Goal: Find specific page/section: Find specific page/section

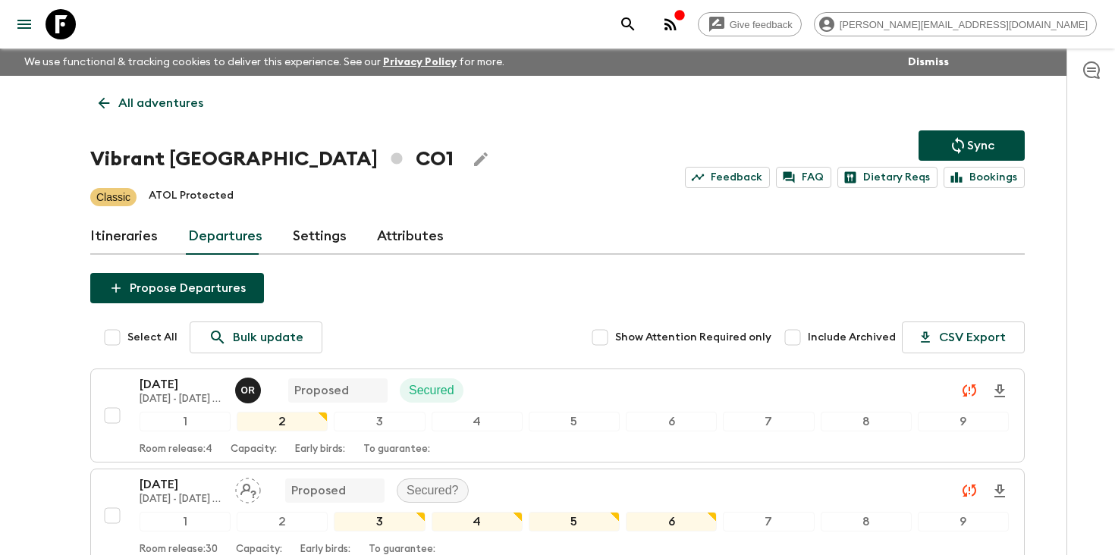
scroll to position [3061, 0]
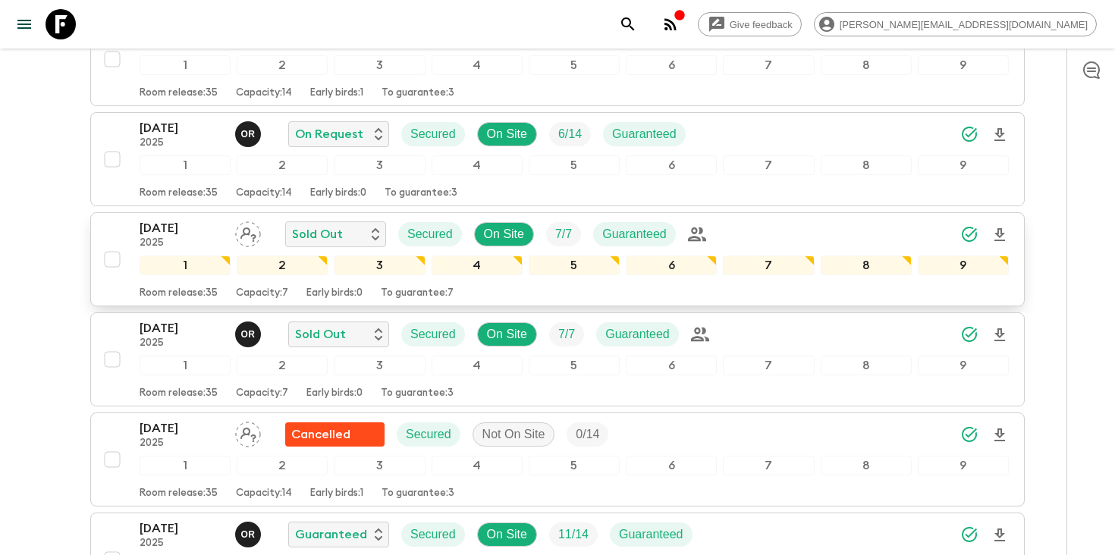
click at [171, 243] on p "2025" at bounding box center [181, 244] width 83 height 12
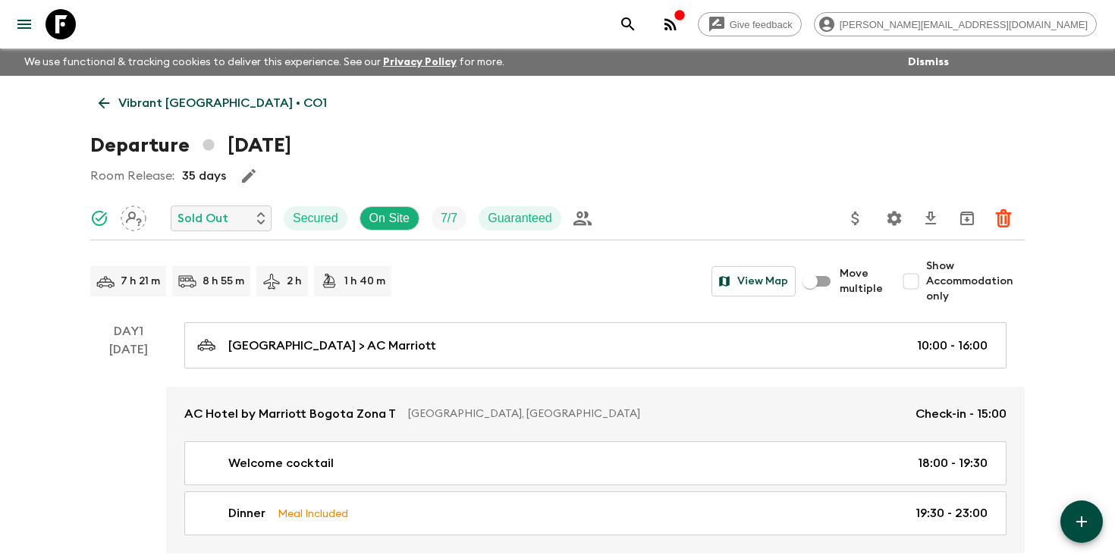
click at [914, 281] on input "Show Accommodation only" at bounding box center [911, 281] width 30 height 30
checkbox input "true"
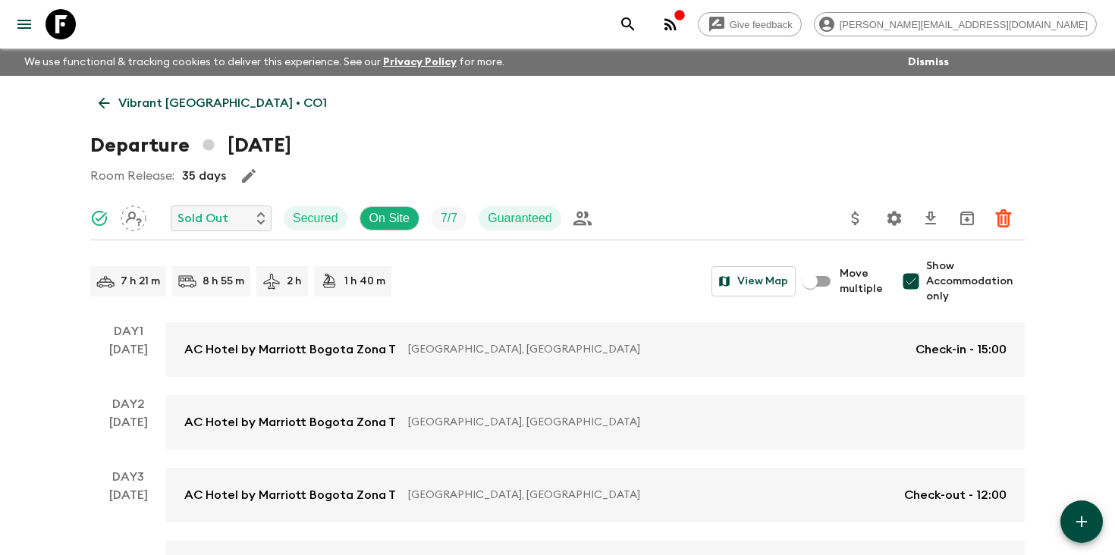
click at [895, 216] on icon "Settings" at bounding box center [895, 218] width 18 height 18
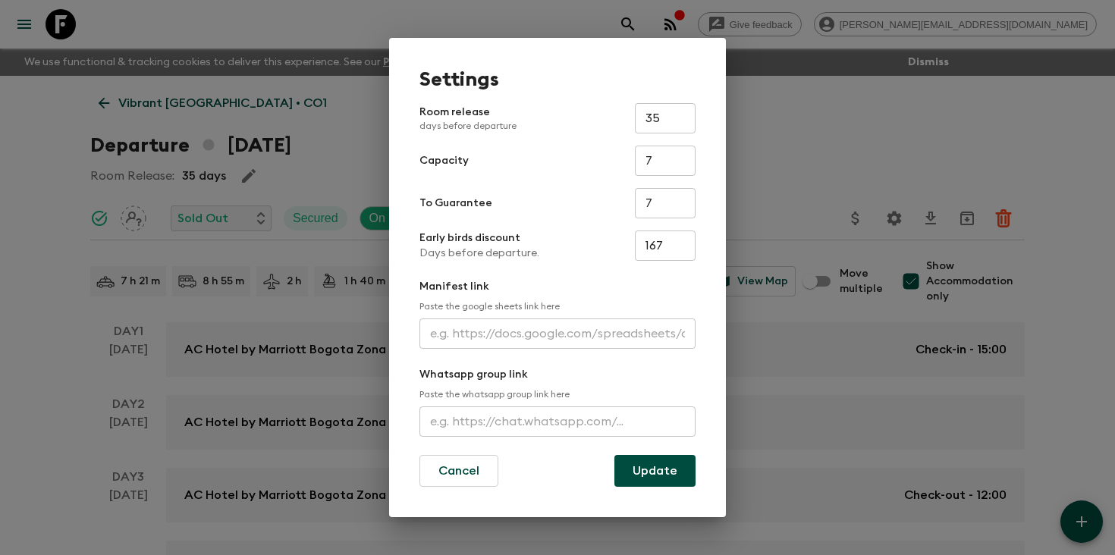
click at [542, 345] on input "text" at bounding box center [558, 334] width 276 height 30
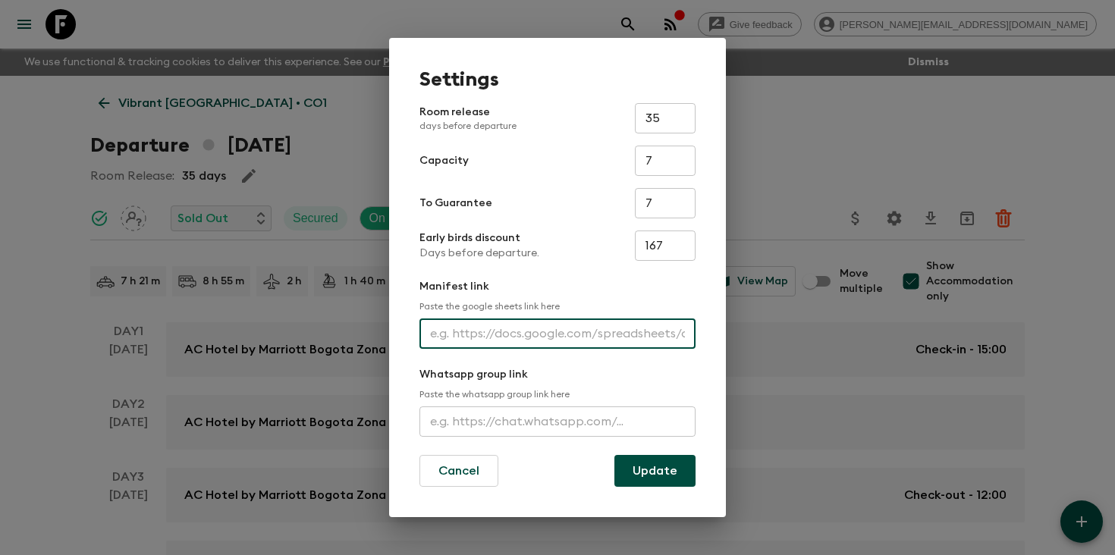
paste input "[URL][DOMAIN_NAME]"
type input "[URL][DOMAIN_NAME]"
click at [639, 466] on button "Update" at bounding box center [655, 471] width 81 height 32
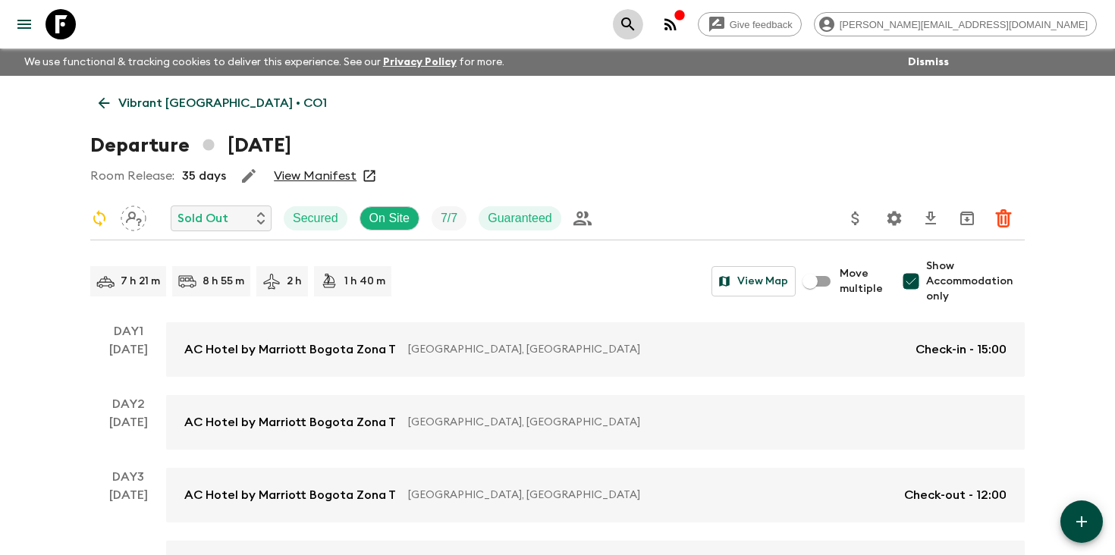
click at [643, 18] on button "search adventures" at bounding box center [628, 24] width 30 height 30
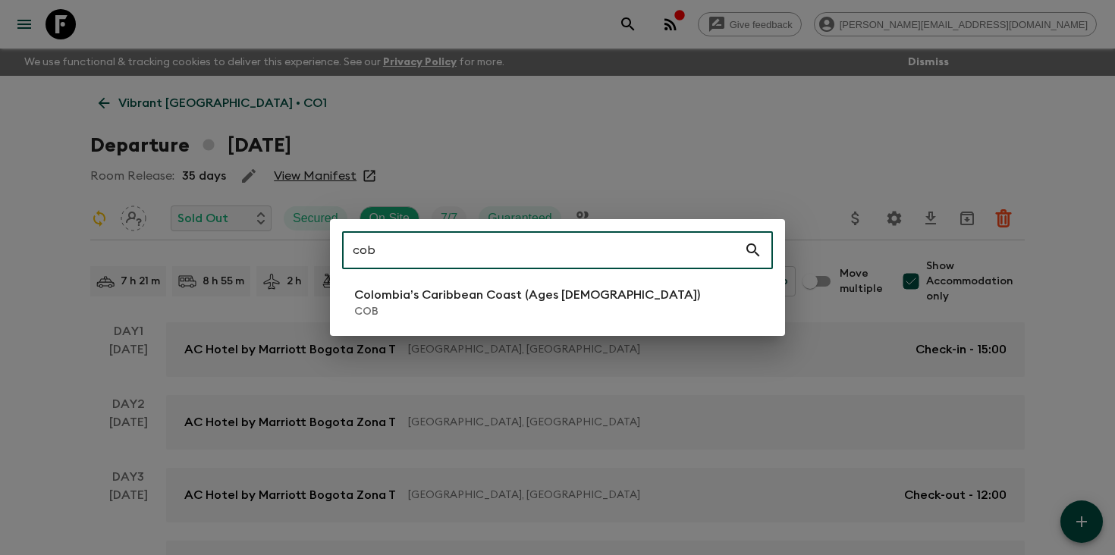
type input "cob"
click at [556, 301] on p "Colombia’s Caribbean Coast (Ages [DEMOGRAPHIC_DATA])" at bounding box center [527, 295] width 346 height 18
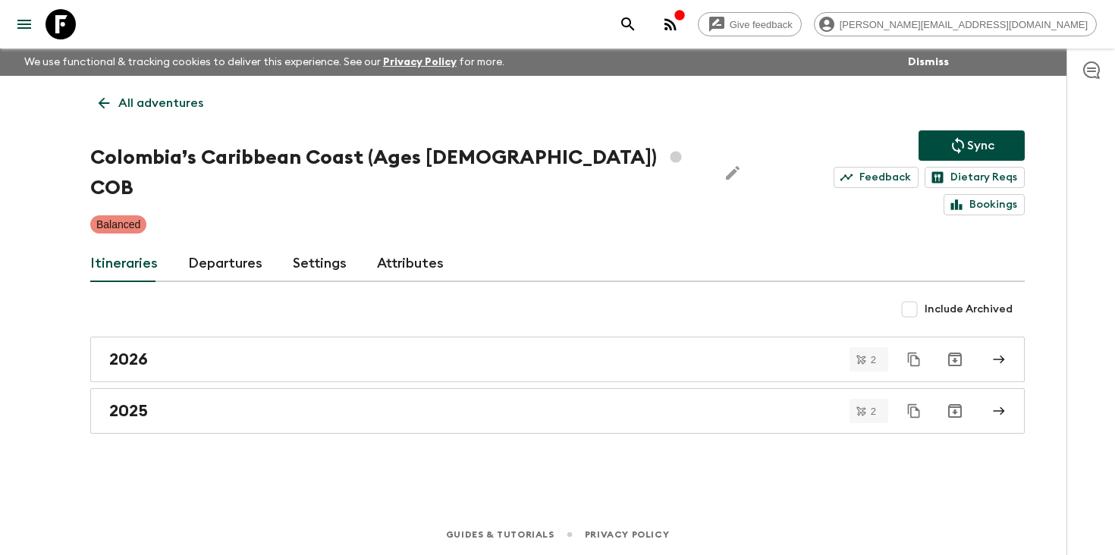
click at [225, 246] on link "Departures" at bounding box center [225, 264] width 74 height 36
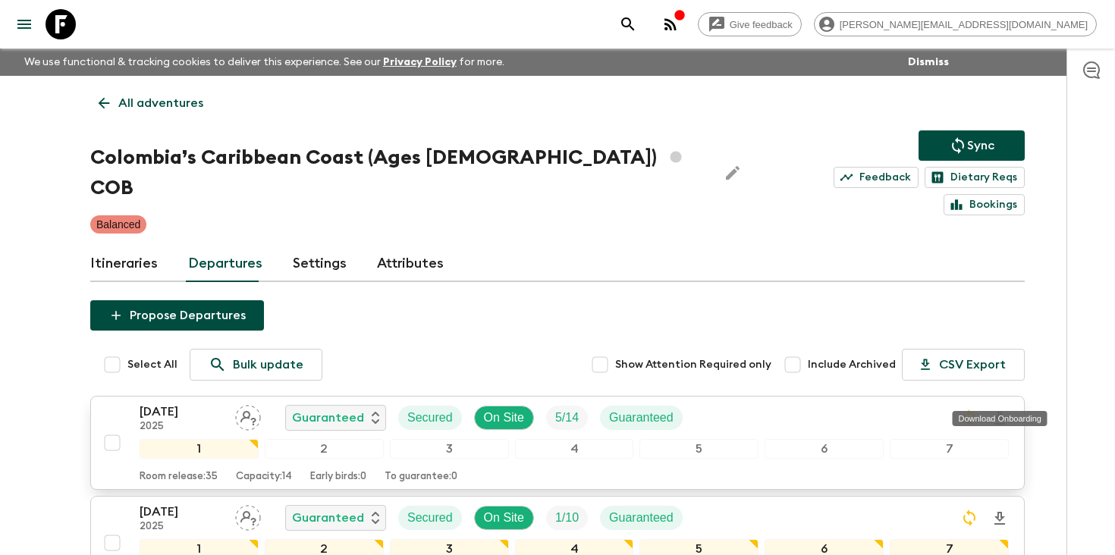
click at [997, 410] on icon "Download Onboarding" at bounding box center [1000, 419] width 18 height 18
click at [637, 21] on icon "search adventures" at bounding box center [628, 24] width 18 height 18
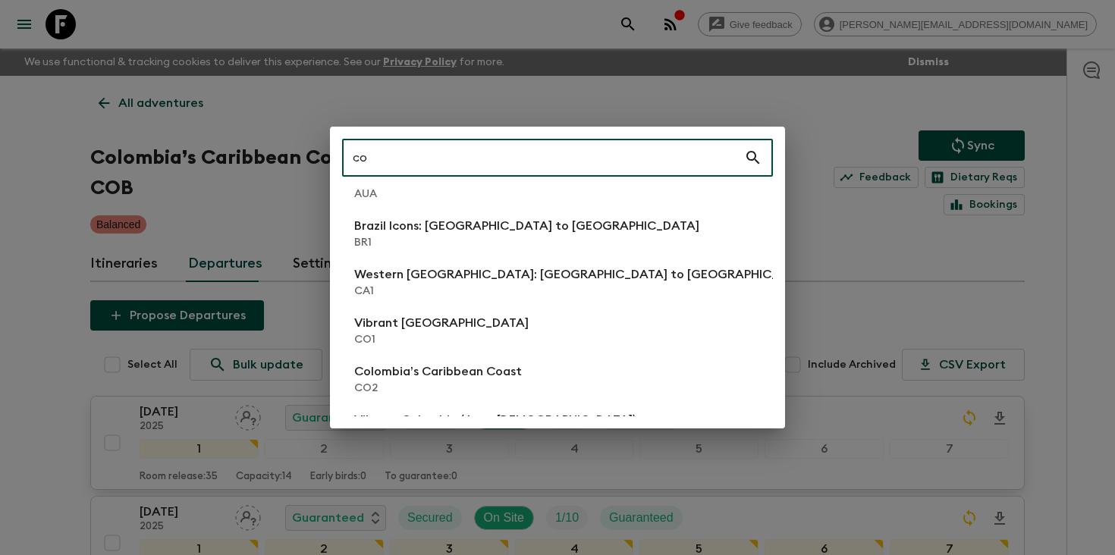
scroll to position [148, 0]
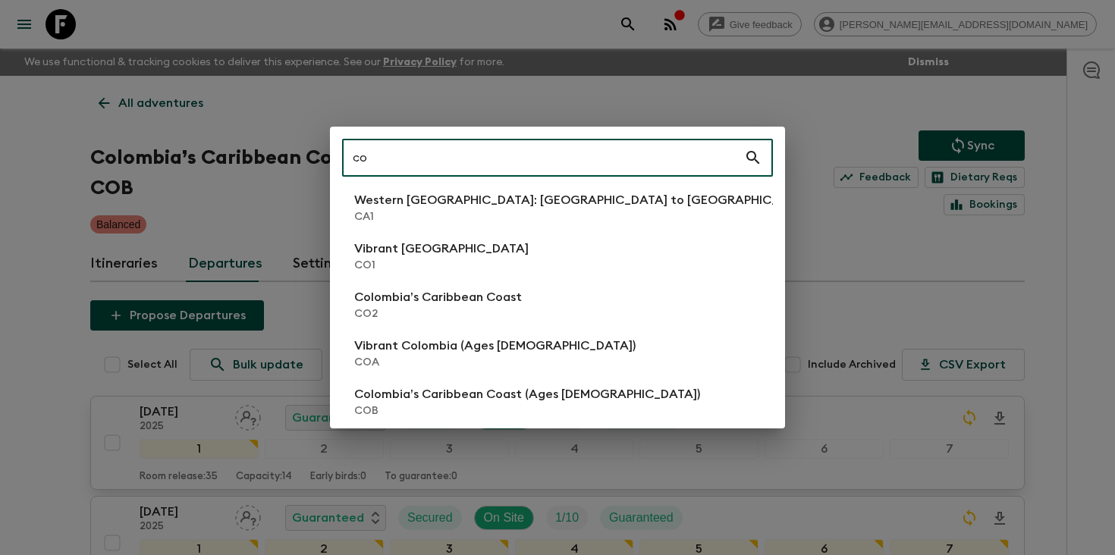
type input "co"
click at [23, 269] on div "co ​ [GEOGRAPHIC_DATA]: [GEOGRAPHIC_DATA], [GEOGRAPHIC_DATA] & Beyond AU1 [GEOG…" at bounding box center [557, 277] width 1115 height 555
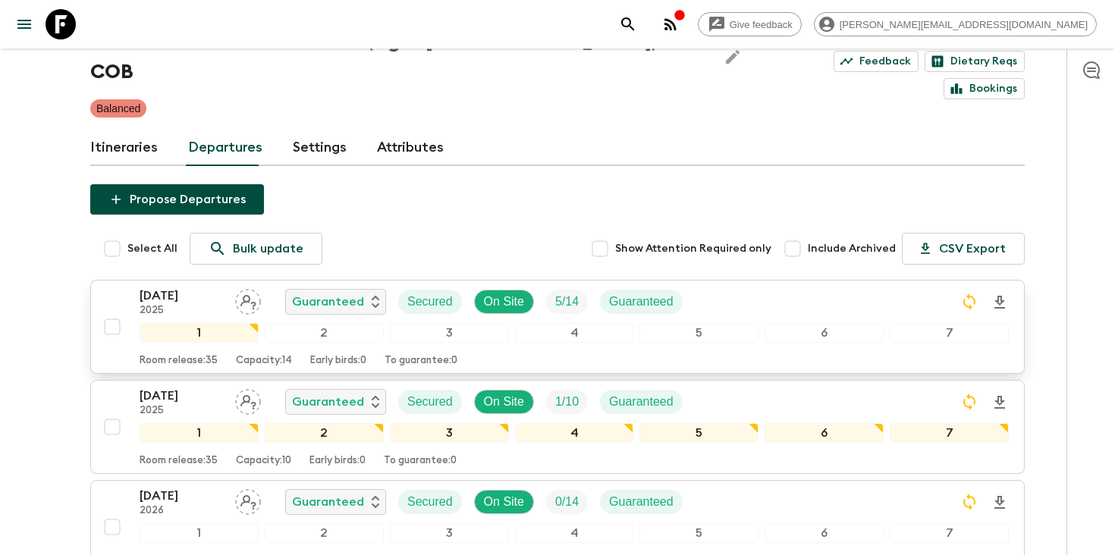
scroll to position [159, 0]
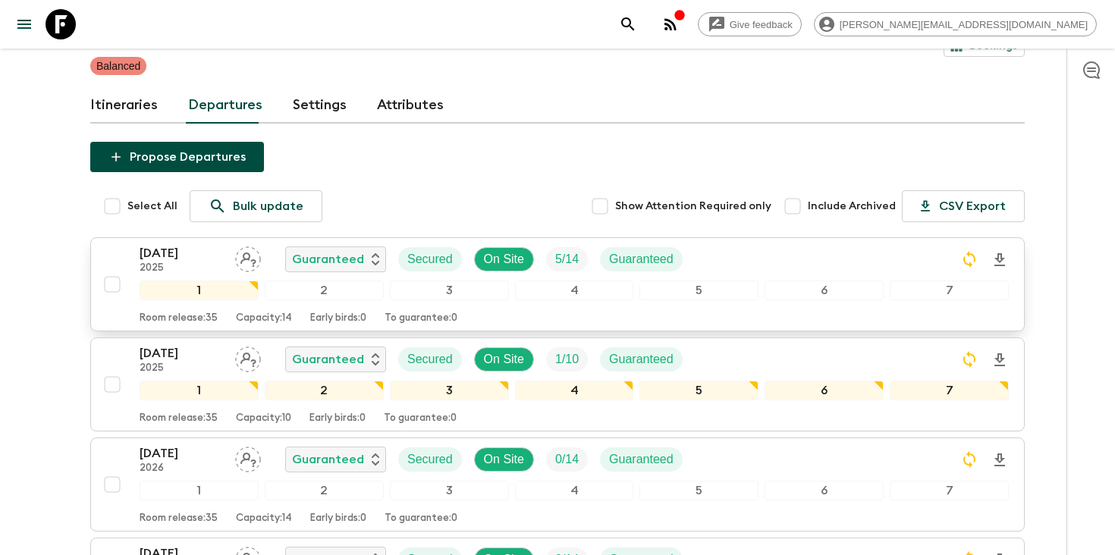
click at [801, 244] on div "[DATE] 2025 Guaranteed Secured On Site 5 / 14 Guaranteed" at bounding box center [575, 259] width 870 height 30
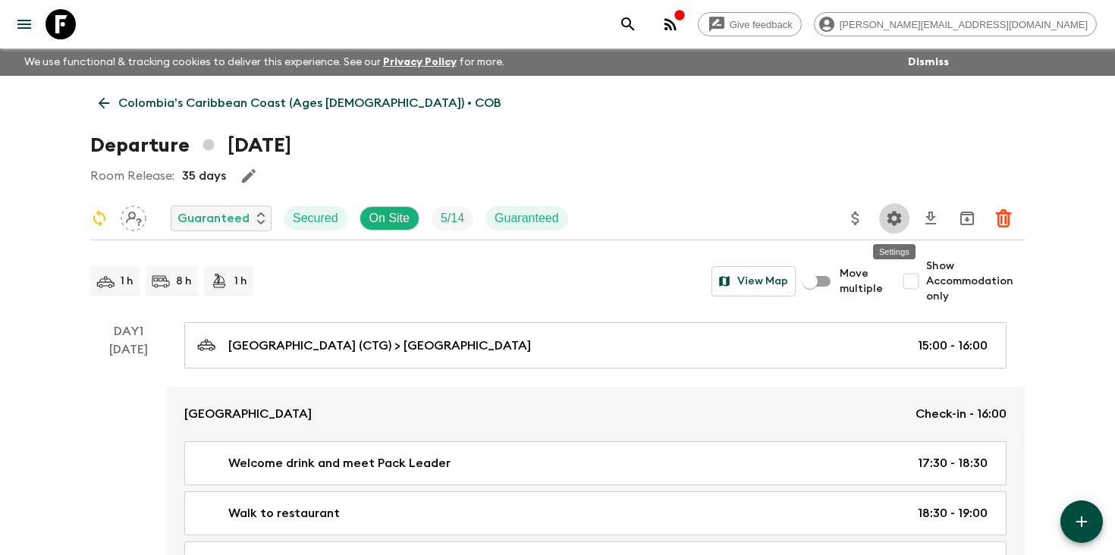
click at [890, 219] on icon "Settings" at bounding box center [895, 218] width 14 height 14
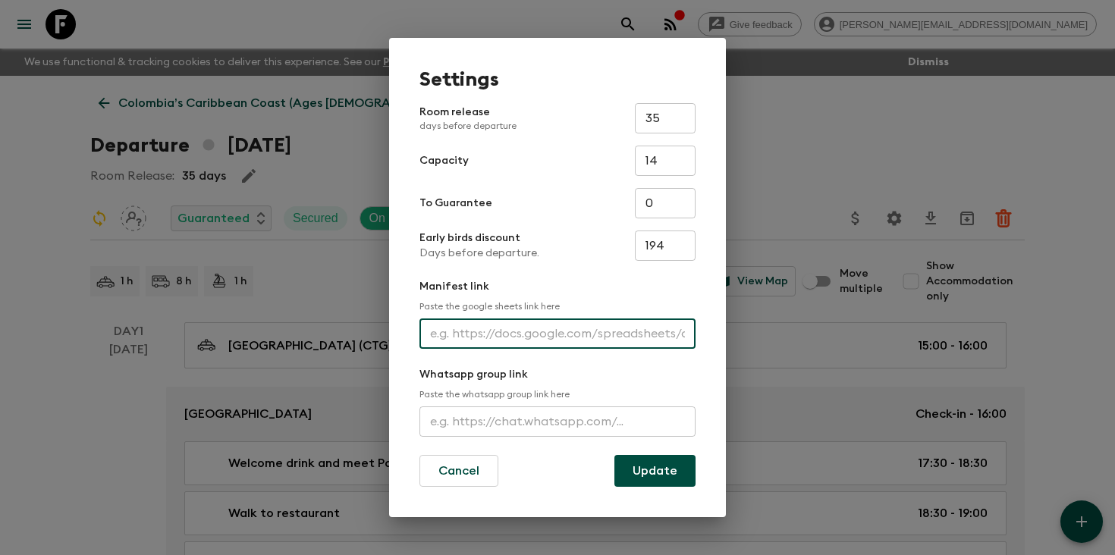
click at [552, 342] on input "text" at bounding box center [558, 334] width 276 height 30
paste input "[URL][DOMAIN_NAME]"
type input "[URL][DOMAIN_NAME]"
click at [643, 470] on button "Update" at bounding box center [655, 471] width 81 height 32
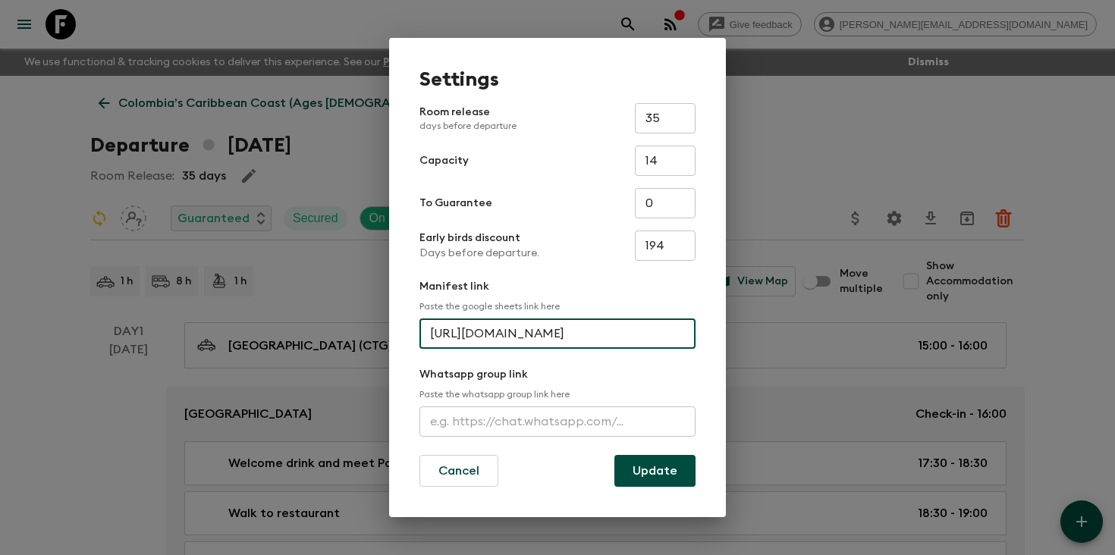
scroll to position [0, 0]
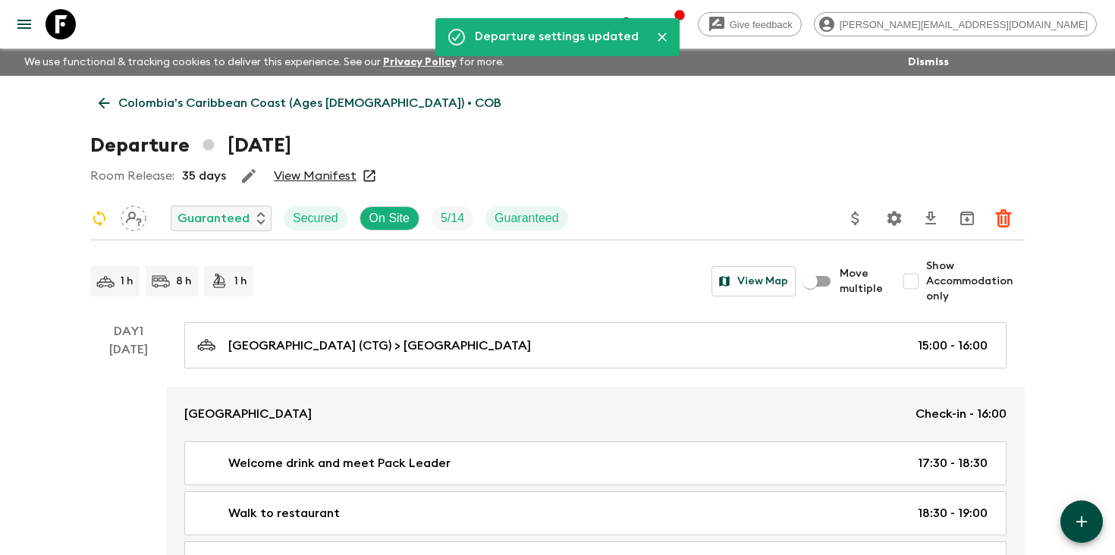
click at [637, 22] on icon "search adventures" at bounding box center [628, 24] width 18 height 18
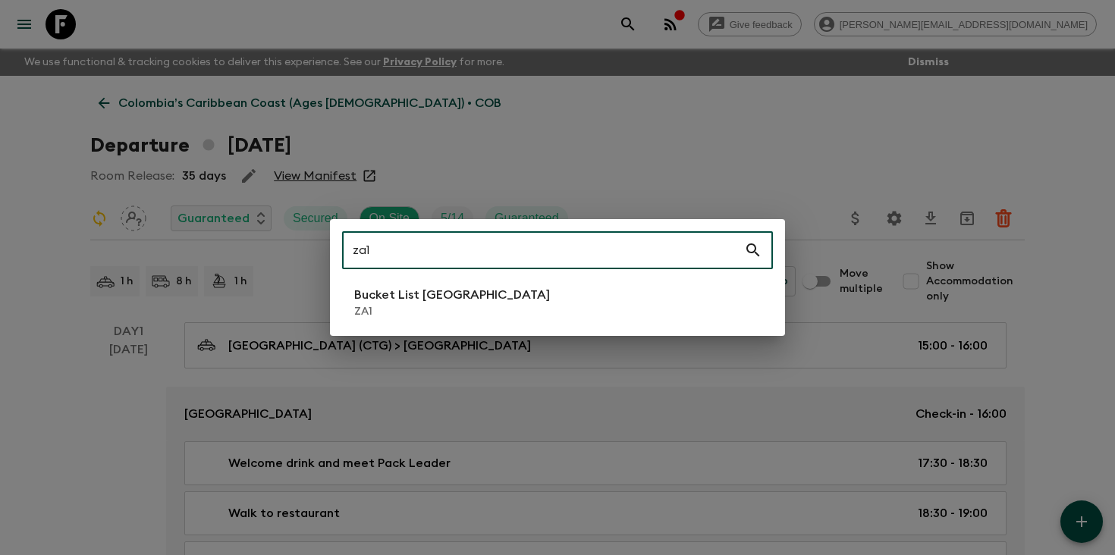
type input "za1"
click at [528, 295] on li "Bucket List [GEOGRAPHIC_DATA] ZA1" at bounding box center [557, 303] width 431 height 42
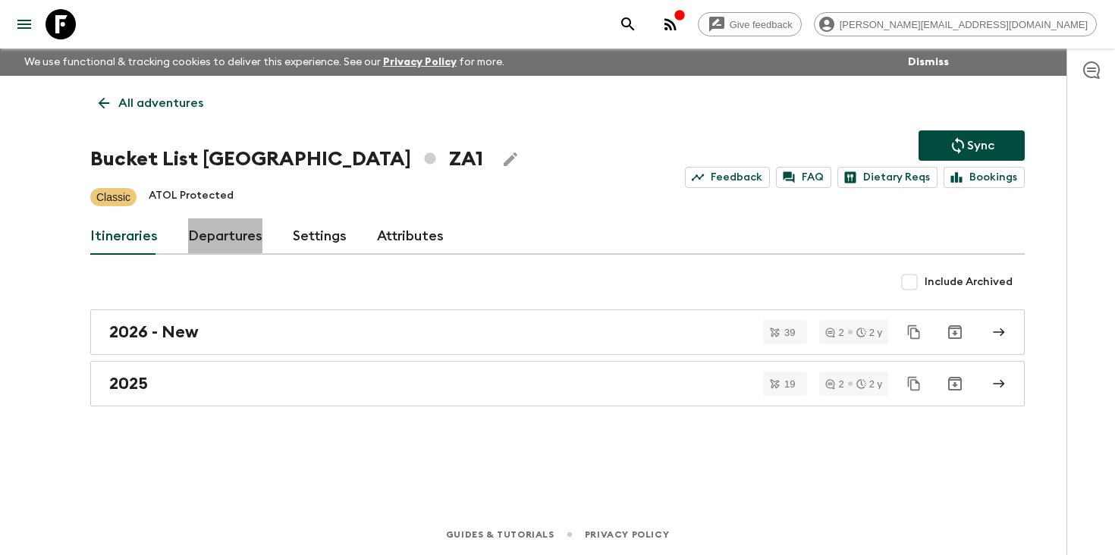
click at [222, 231] on link "Departures" at bounding box center [225, 237] width 74 height 36
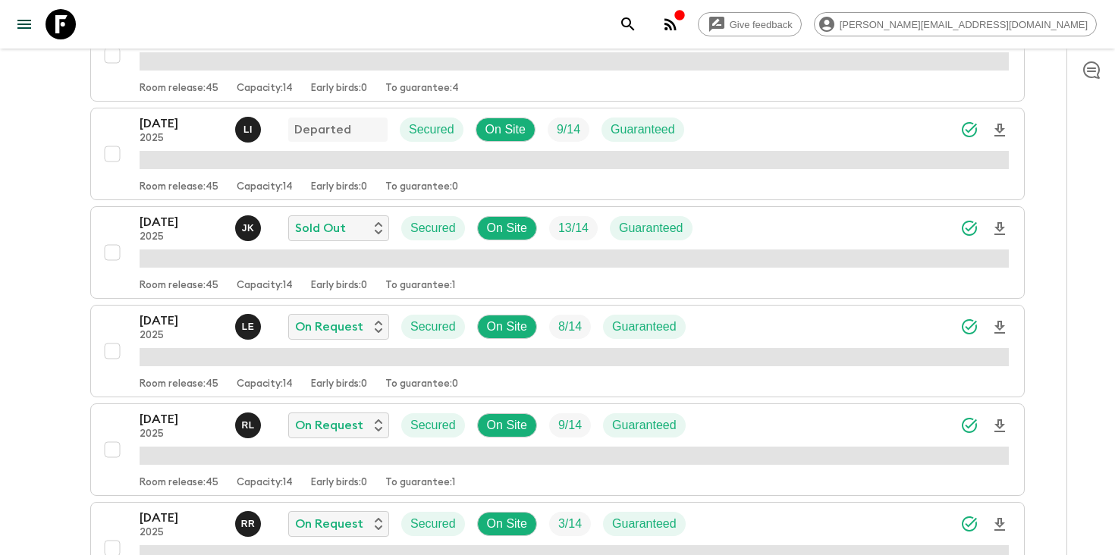
scroll to position [488, 0]
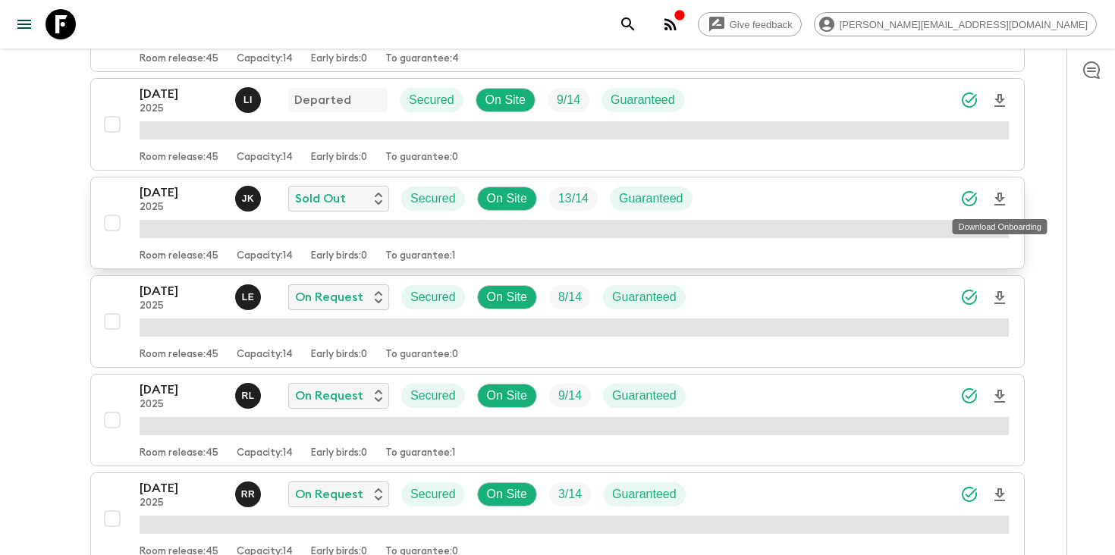
click at [1005, 196] on icon "Download Onboarding" at bounding box center [1000, 199] width 18 height 18
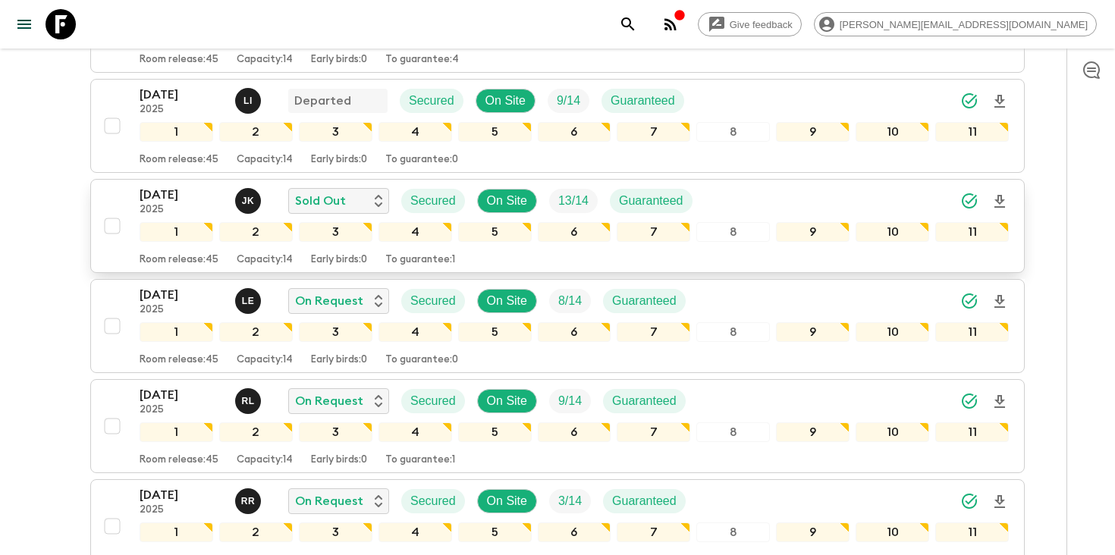
click at [637, 17] on icon "search adventures" at bounding box center [628, 24] width 18 height 18
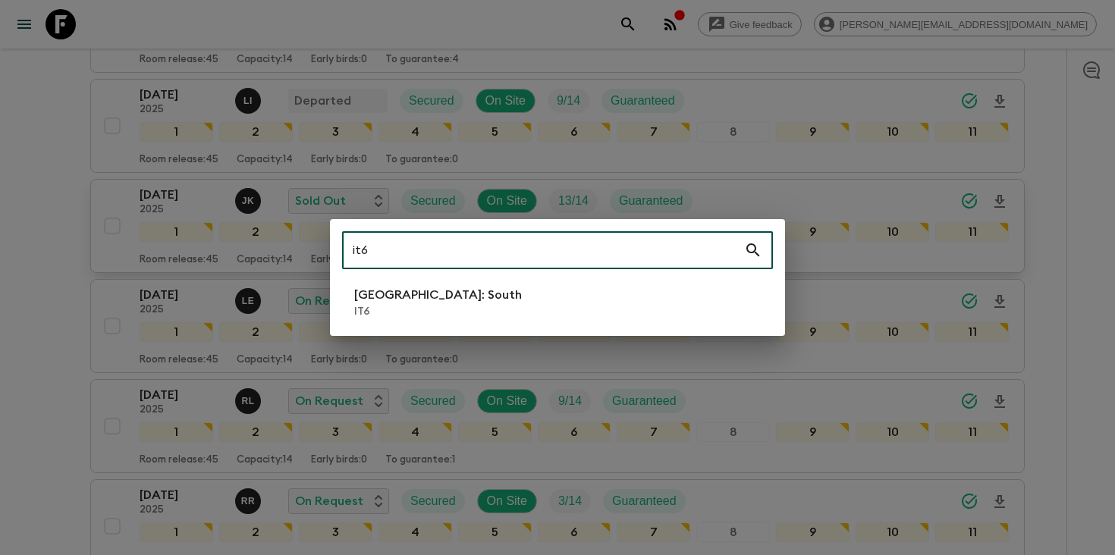
type input "it6"
click at [643, 296] on li "[GEOGRAPHIC_DATA]: South IT6" at bounding box center [557, 303] width 431 height 42
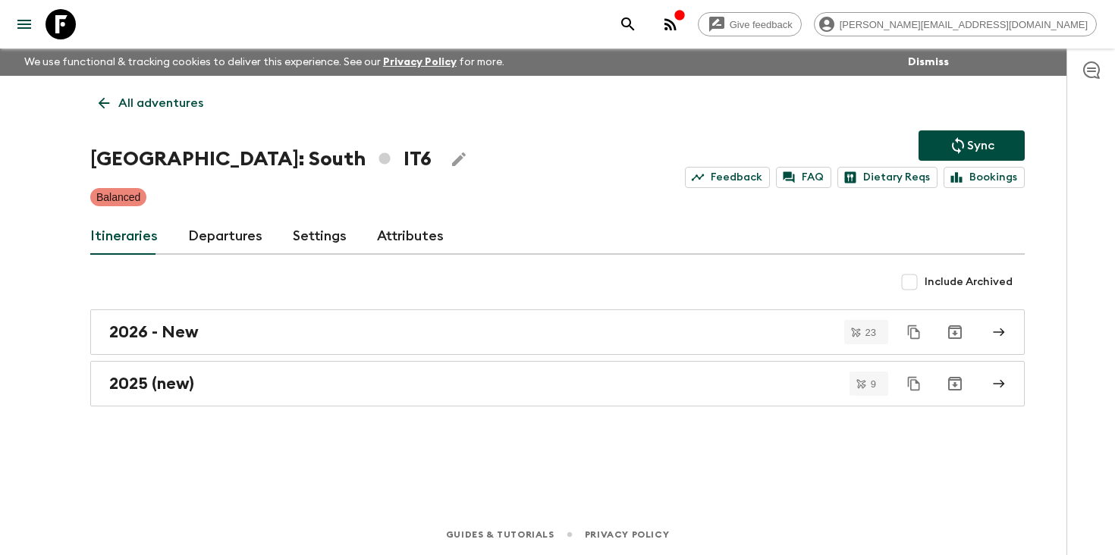
click at [225, 229] on link "Departures" at bounding box center [225, 237] width 74 height 36
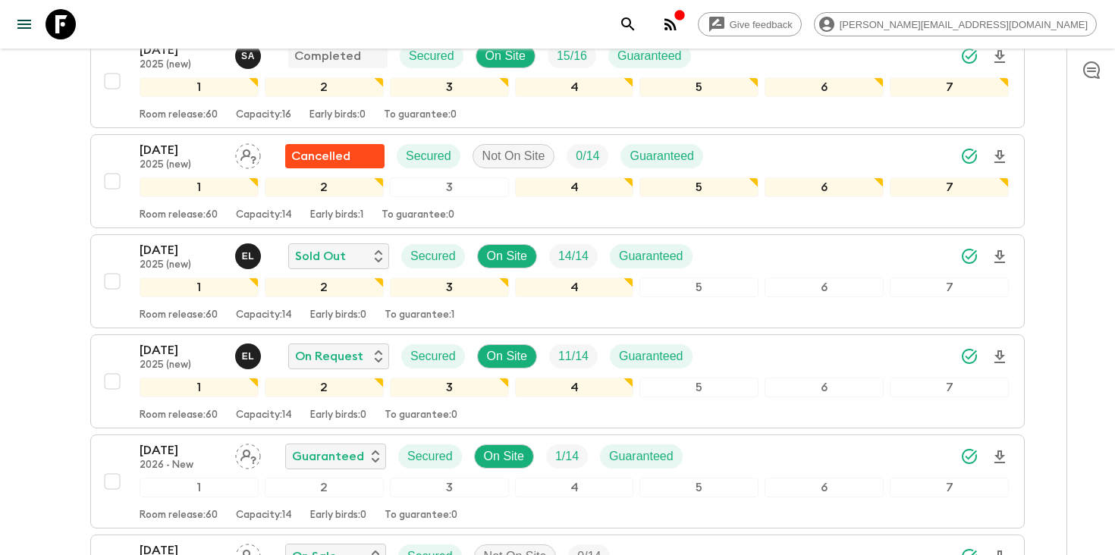
scroll to position [914, 0]
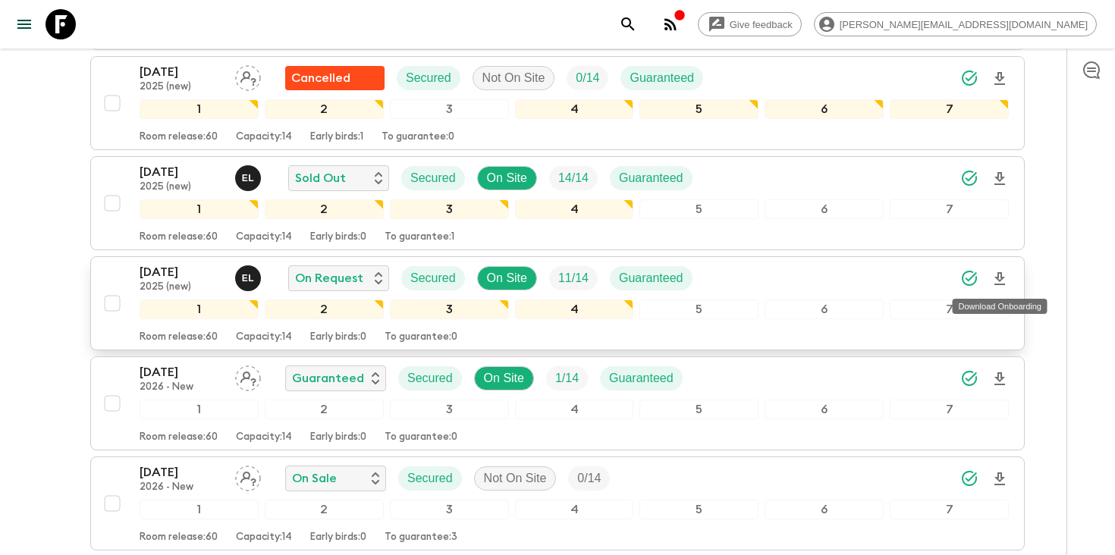
click at [1001, 278] on icon "Download Onboarding" at bounding box center [1000, 279] width 18 height 18
